Goal: Entertainment & Leisure: Consume media (video, audio)

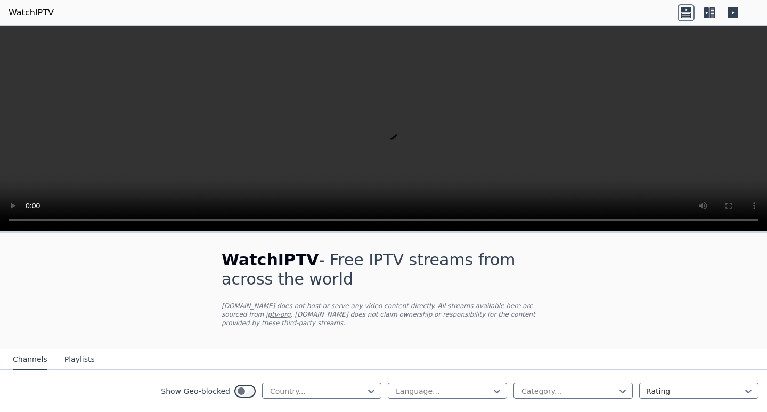
scroll to position [107, 0]
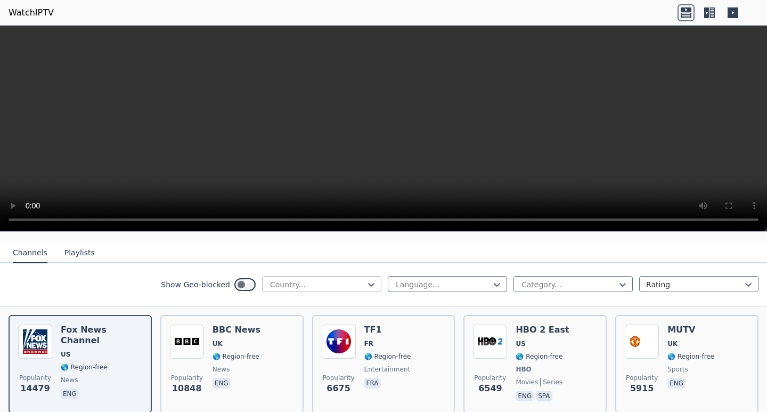
click at [318, 279] on div at bounding box center [317, 284] width 97 height 11
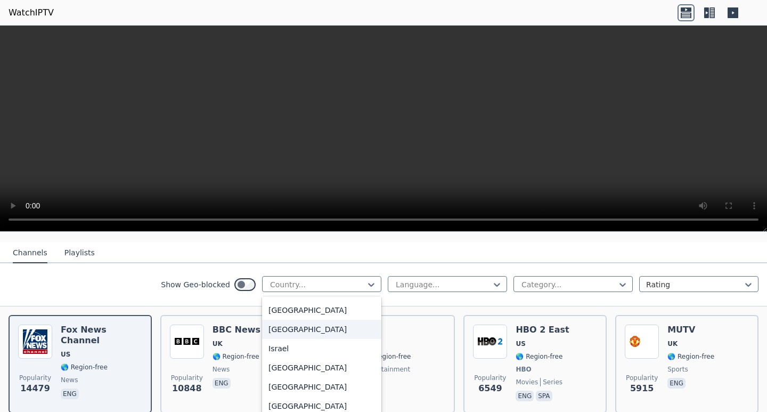
scroll to position [1652, 0]
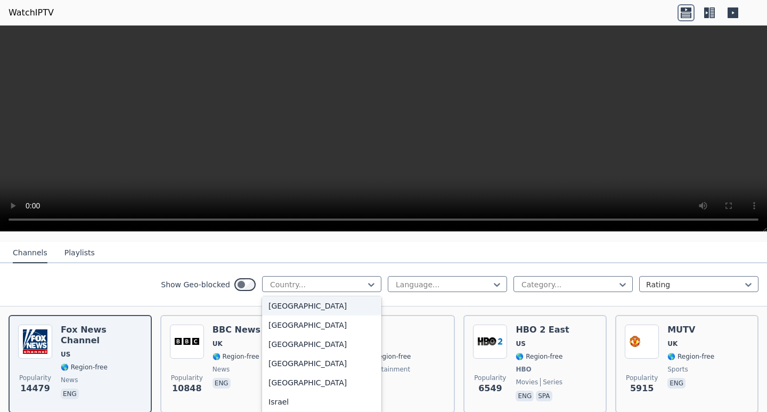
click at [273, 310] on div "[GEOGRAPHIC_DATA]" at bounding box center [321, 305] width 119 height 19
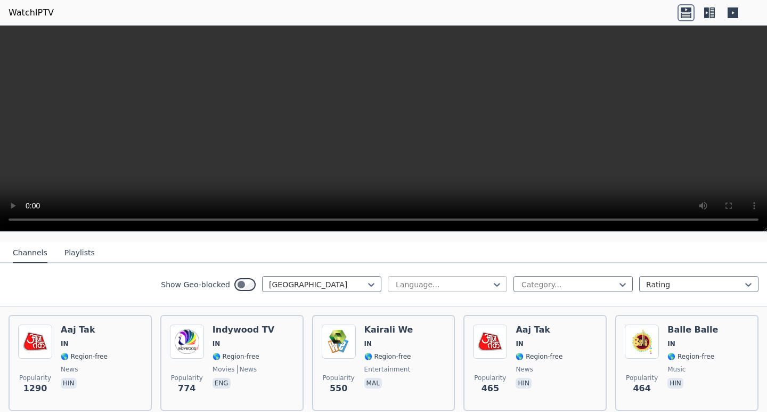
click at [425, 279] on div at bounding box center [443, 284] width 97 height 11
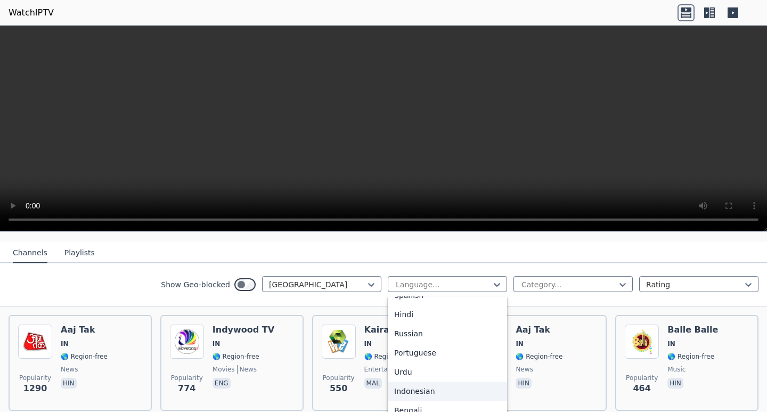
scroll to position [93, 0]
click at [410, 324] on div "Hindi" at bounding box center [447, 330] width 119 height 19
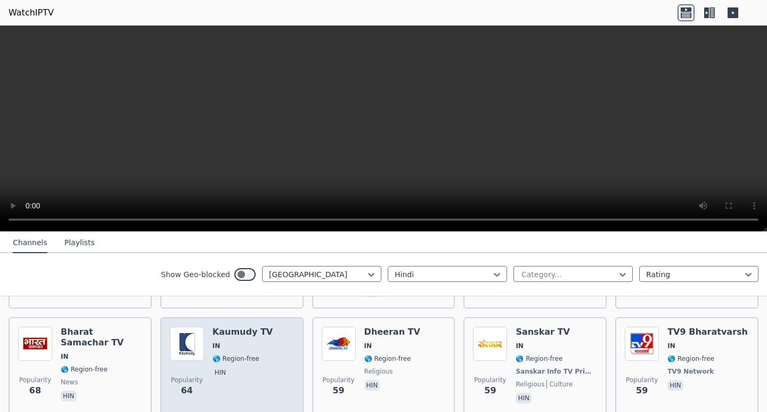
scroll to position [320, 0]
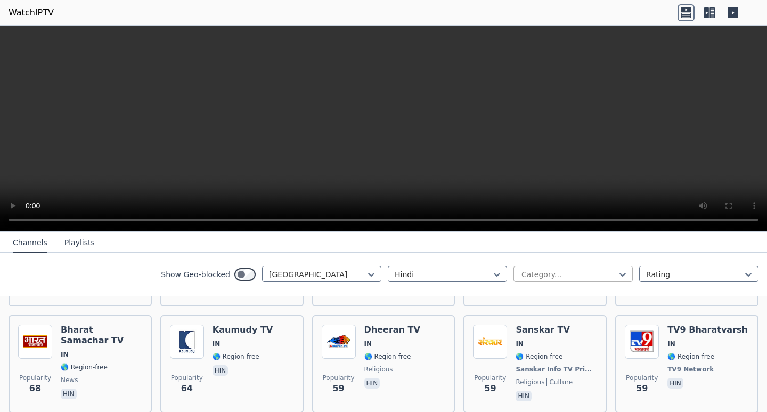
click at [569, 270] on div at bounding box center [569, 274] width 97 height 11
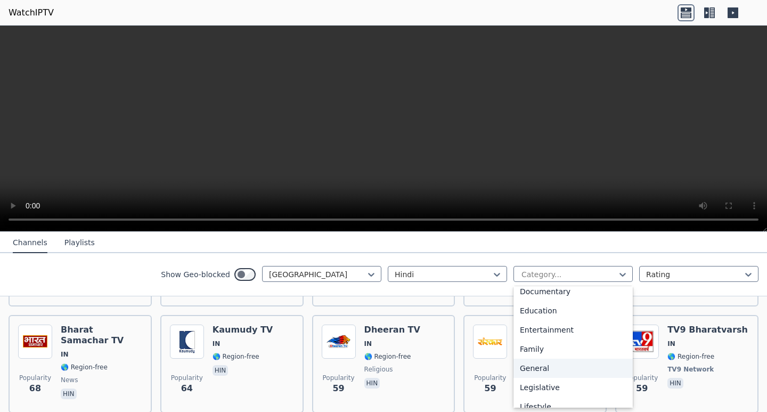
scroll to position [266, 0]
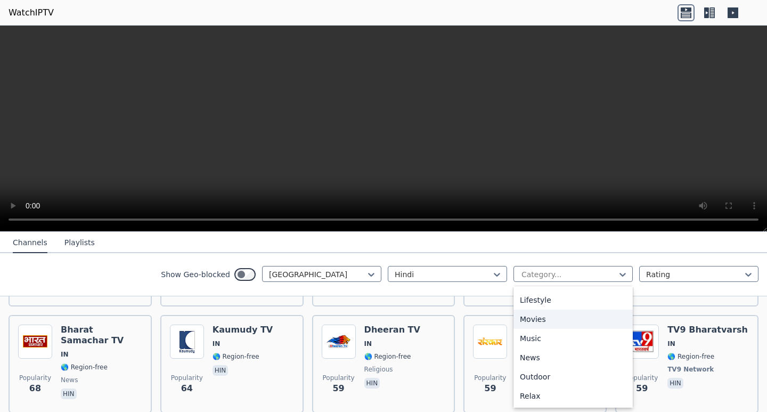
click at [526, 319] on div "Movies" at bounding box center [573, 319] width 119 height 19
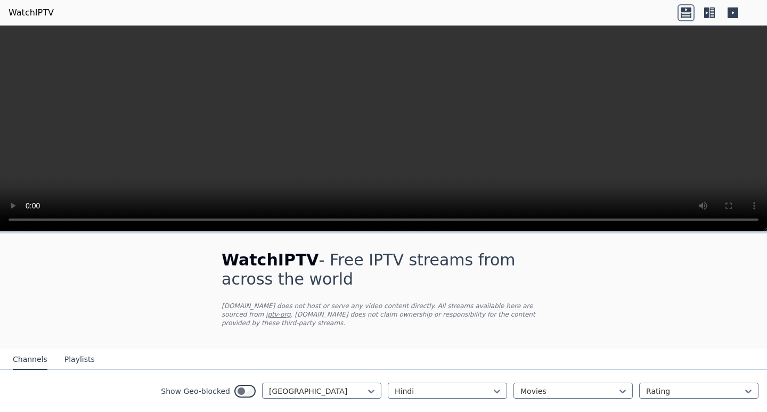
scroll to position [45, 0]
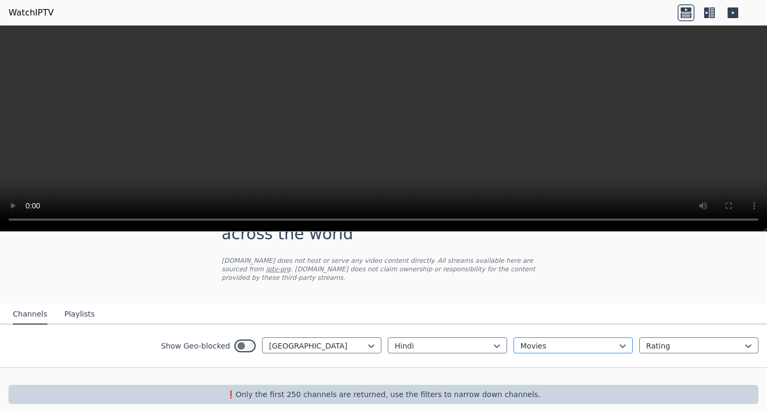
click at [549, 341] on div at bounding box center [569, 346] width 97 height 11
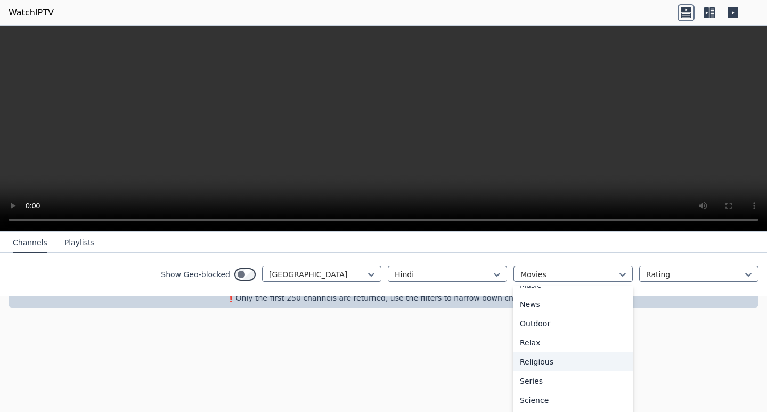
scroll to position [362, 0]
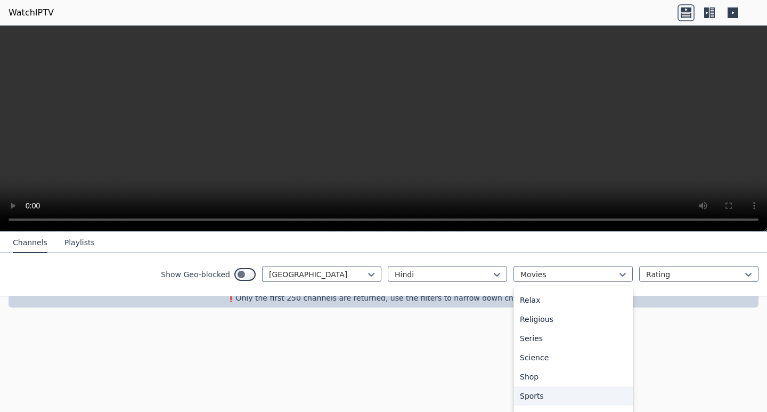
click at [528, 396] on div "Sports" at bounding box center [573, 395] width 119 height 19
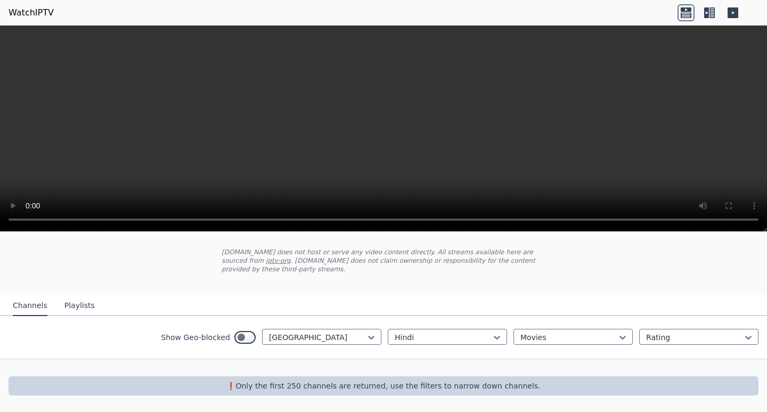
scroll to position [45, 0]
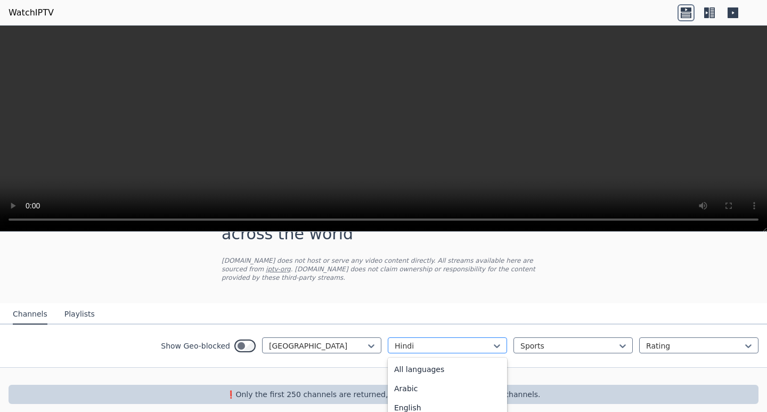
click at [468, 341] on div at bounding box center [443, 346] width 97 height 11
click at [411, 400] on div "English" at bounding box center [447, 407] width 119 height 19
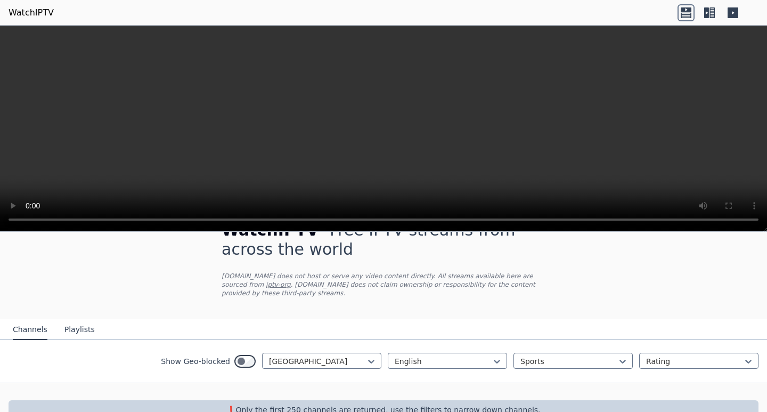
scroll to position [45, 0]
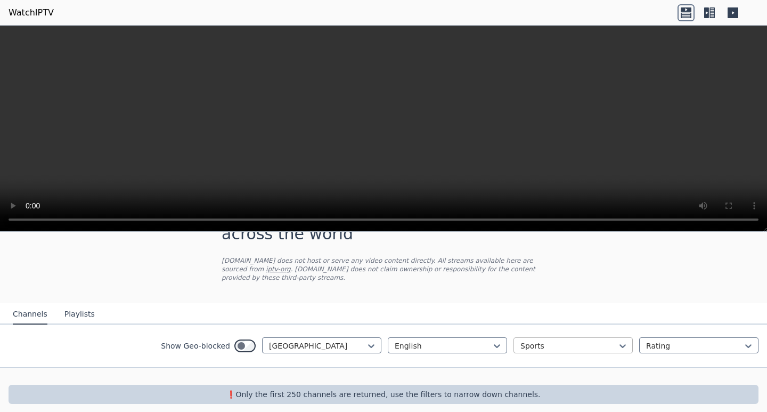
click at [539, 341] on div at bounding box center [569, 346] width 97 height 11
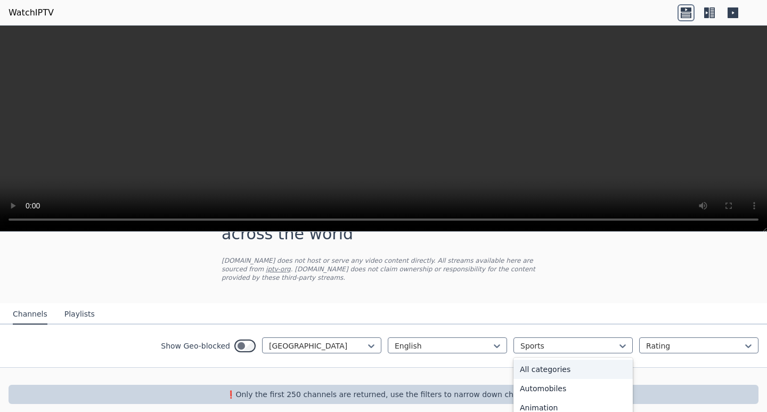
click at [520, 363] on div "All categories" at bounding box center [573, 369] width 119 height 19
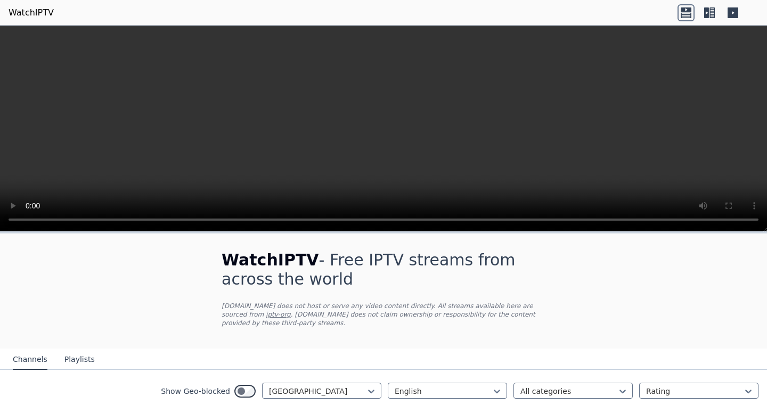
scroll to position [107, 0]
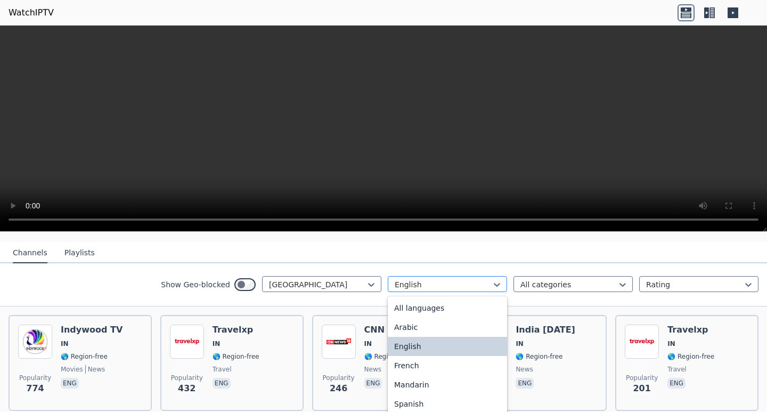
click at [452, 280] on div at bounding box center [443, 284] width 97 height 11
click at [429, 302] on div "All languages" at bounding box center [447, 307] width 119 height 19
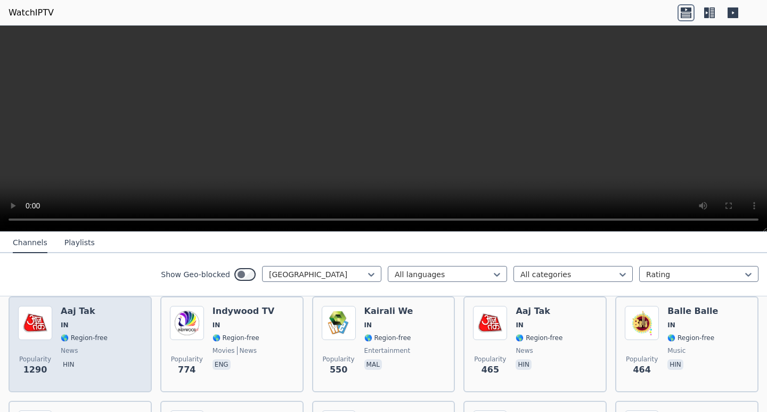
scroll to position [107, 0]
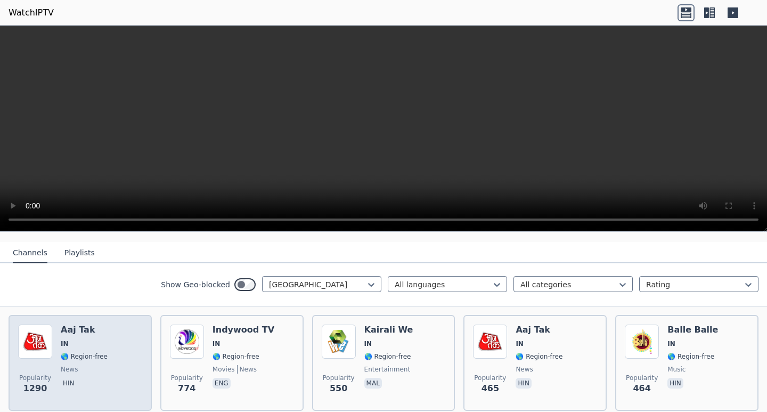
click at [72, 367] on div "Aaj Tak IN 🌎 Region-free news hin" at bounding box center [84, 363] width 47 height 77
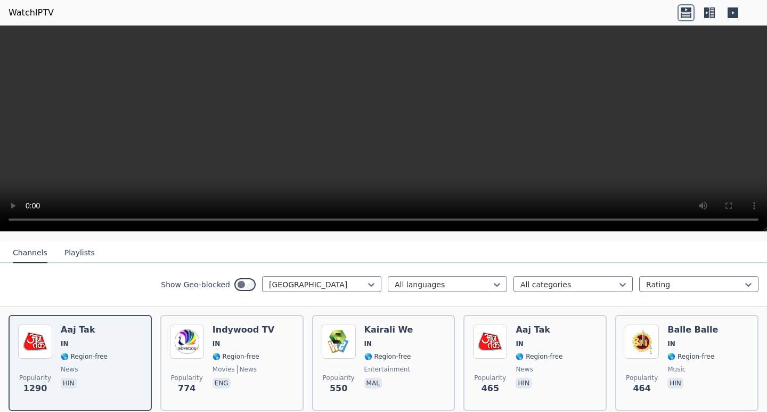
click at [625, 152] on video at bounding box center [383, 129] width 767 height 206
click at [464, 105] on video at bounding box center [383, 129] width 767 height 206
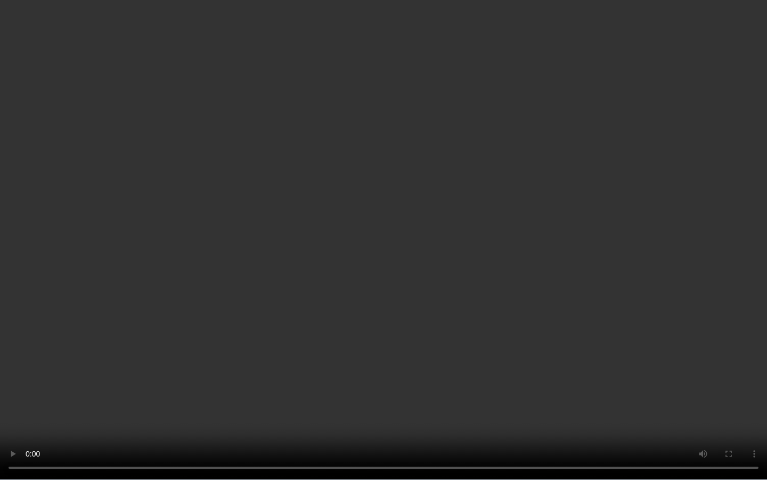
click at [310, 272] on video at bounding box center [383, 240] width 767 height 480
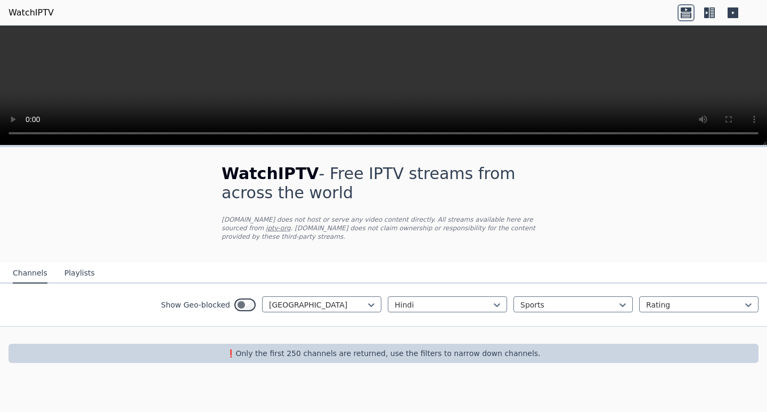
click at [80, 266] on button "Playlists" at bounding box center [79, 273] width 30 height 20
